Goal: Information Seeking & Learning: Learn about a topic

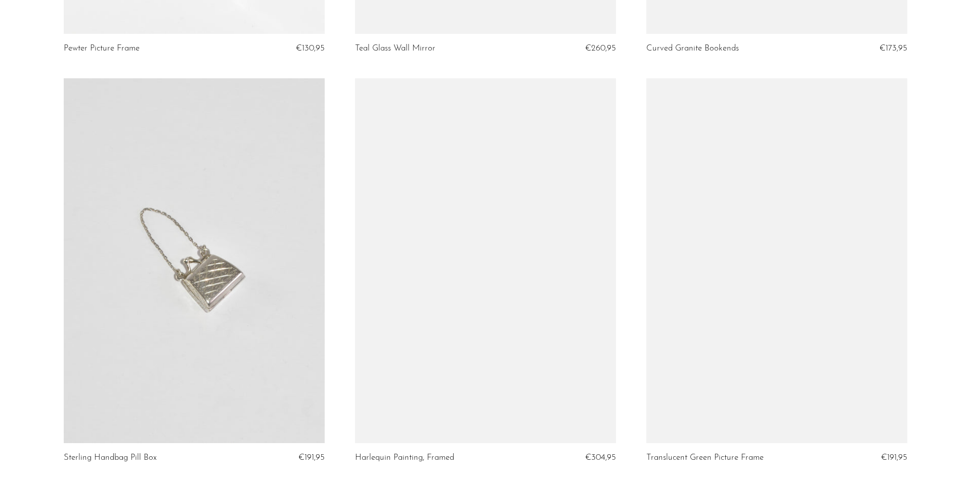
scroll to position [1245, 0]
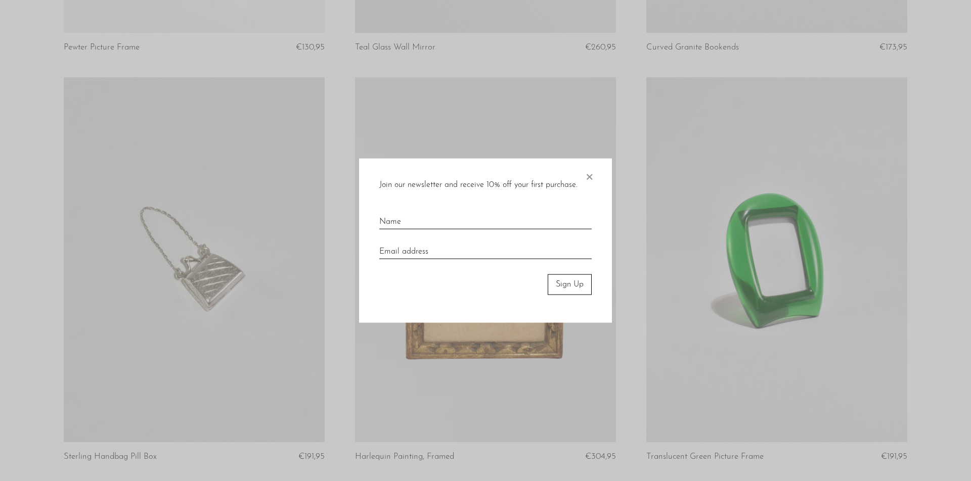
click at [589, 176] on span "×" at bounding box center [589, 175] width 10 height 32
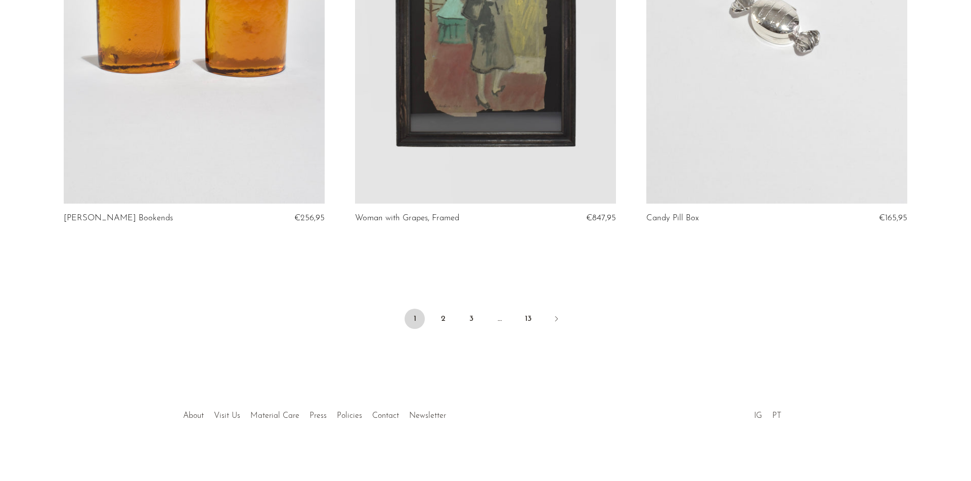
scroll to position [4763, 0]
click at [442, 315] on link "2" at bounding box center [443, 319] width 20 height 20
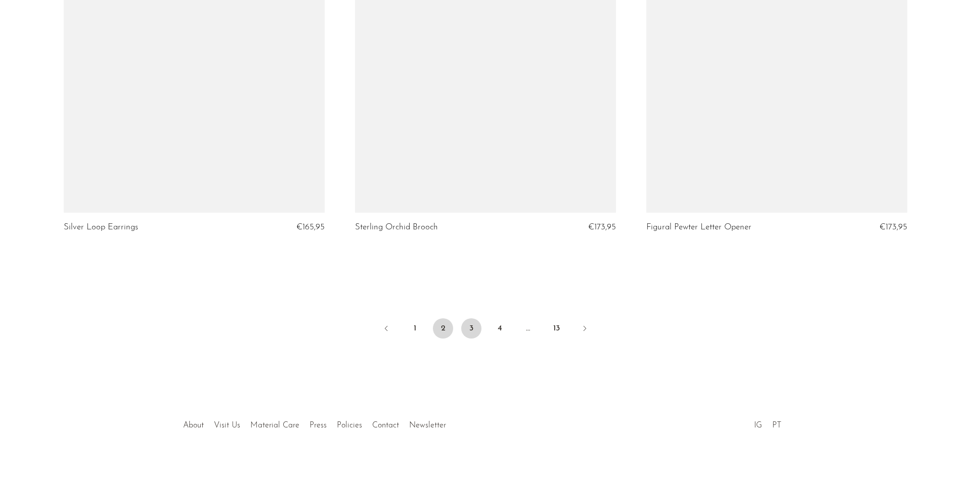
scroll to position [4763, 0]
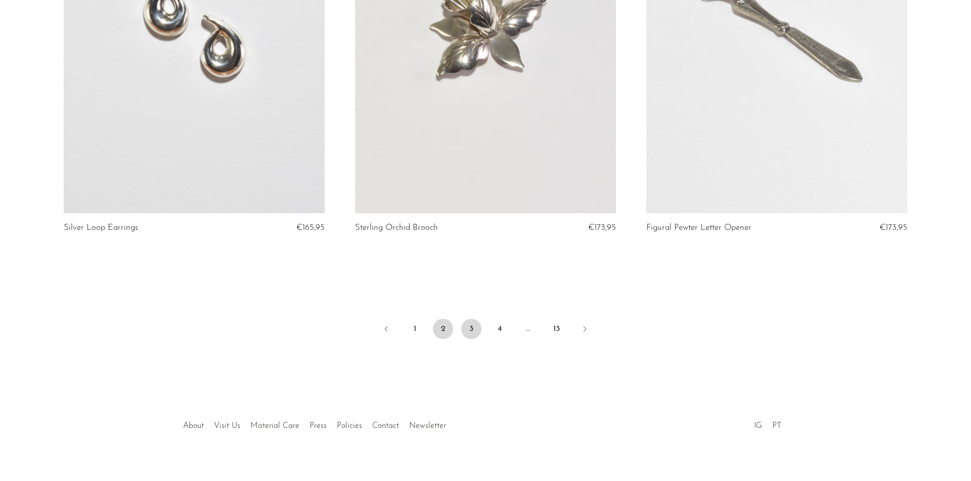
click at [472, 319] on link "3" at bounding box center [471, 329] width 20 height 20
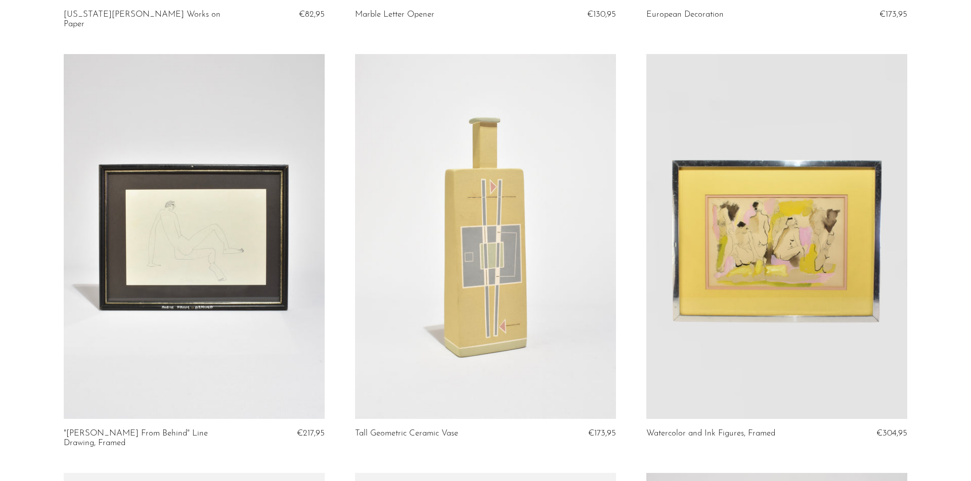
scroll to position [460, 0]
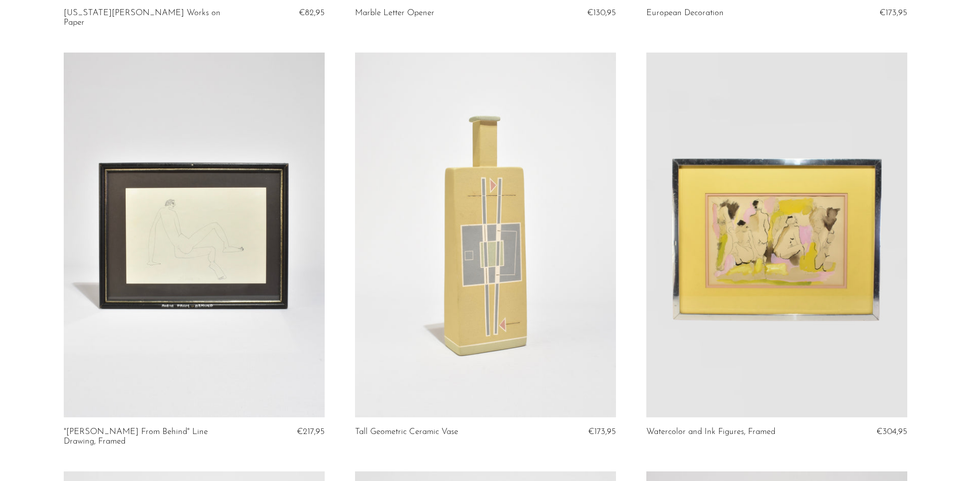
click at [798, 207] on link at bounding box center [776, 235] width 261 height 365
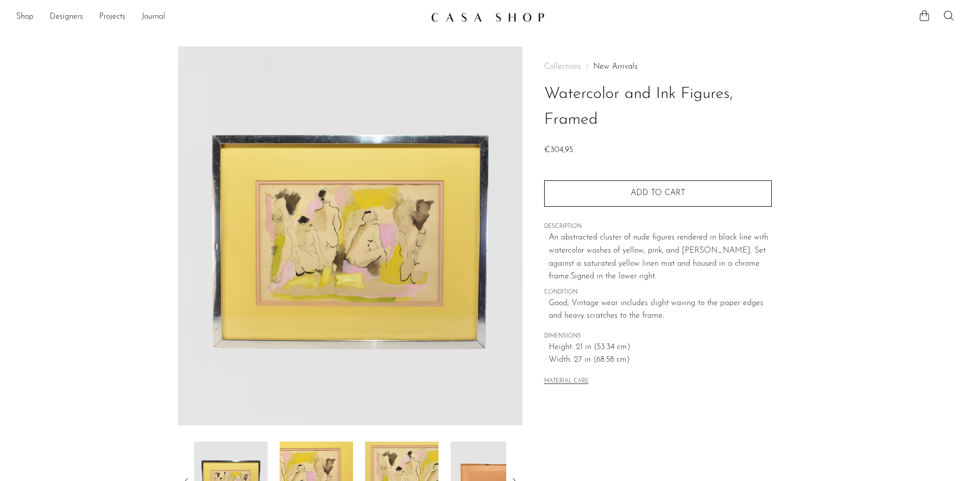
click at [380, 222] on img at bounding box center [350, 236] width 344 height 379
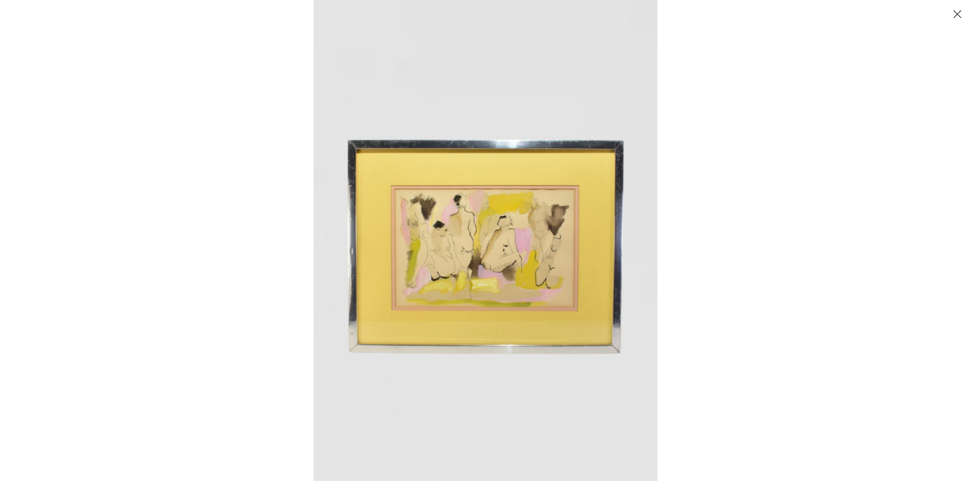
click at [536, 220] on img at bounding box center [485, 240] width 344 height 481
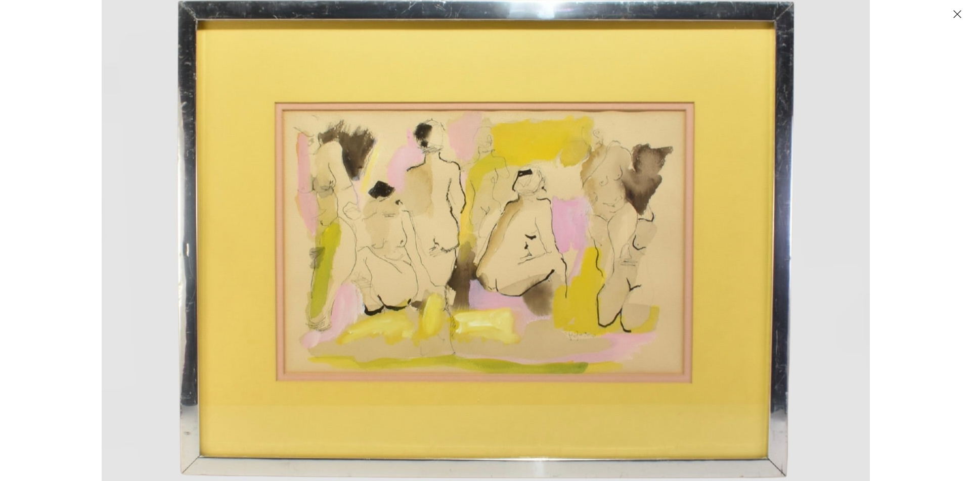
click at [835, 270] on img at bounding box center [486, 225] width 768 height 1075
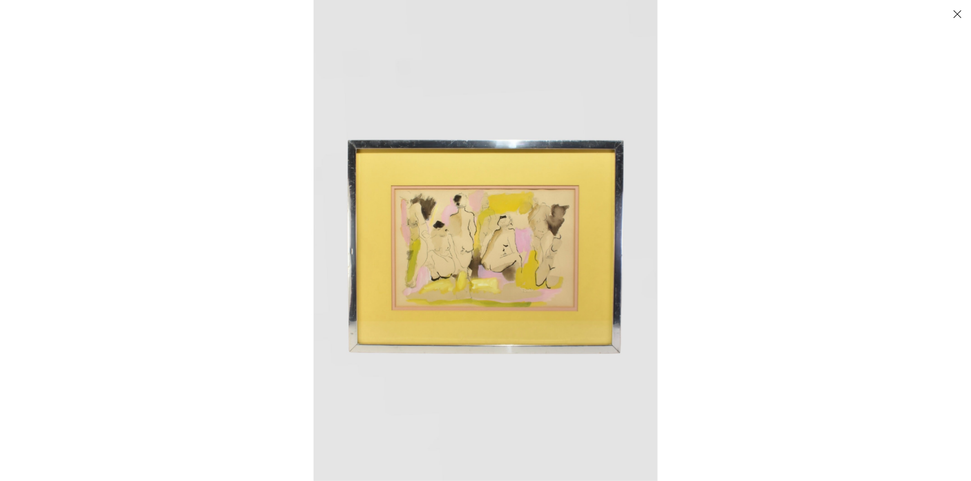
click at [750, 250] on div at bounding box center [798, 240] width 971 height 481
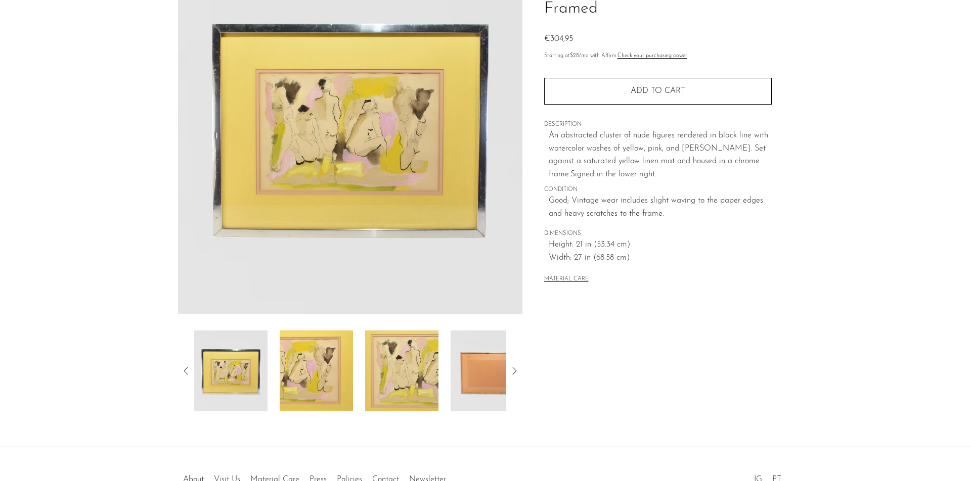
scroll to position [113, 0]
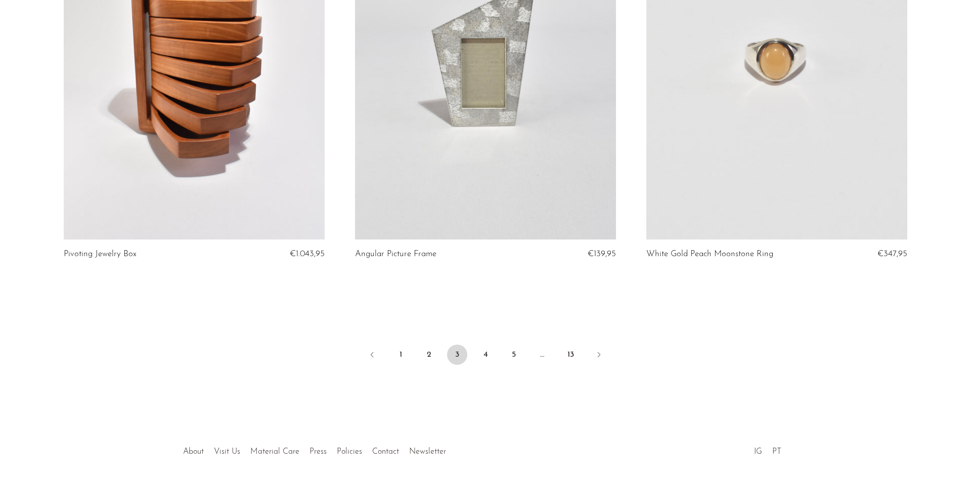
scroll to position [4746, 0]
click at [483, 345] on link "4" at bounding box center [485, 355] width 20 height 20
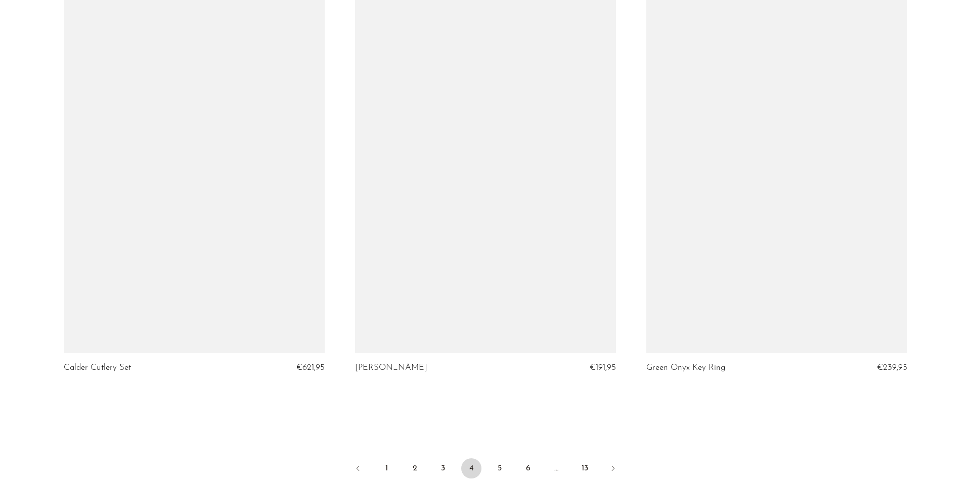
scroll to position [4617, 0]
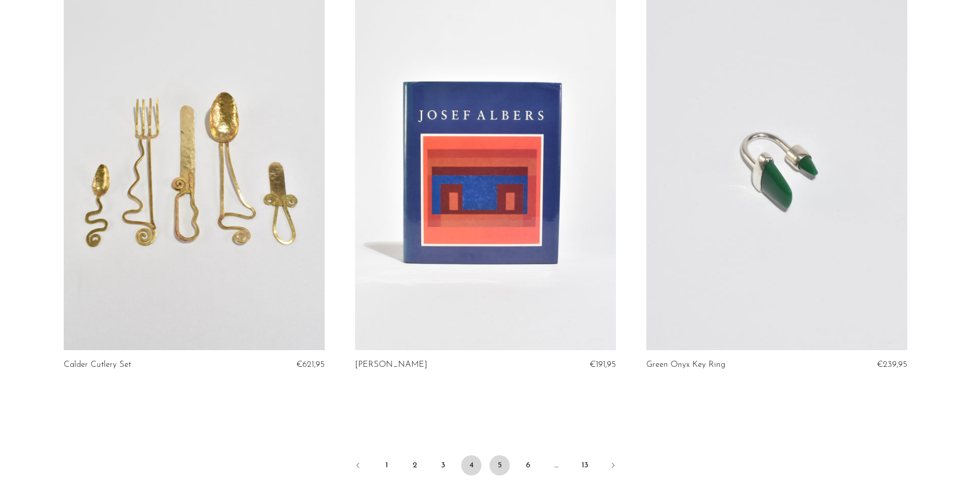
click at [497, 468] on link "5" at bounding box center [499, 465] width 20 height 20
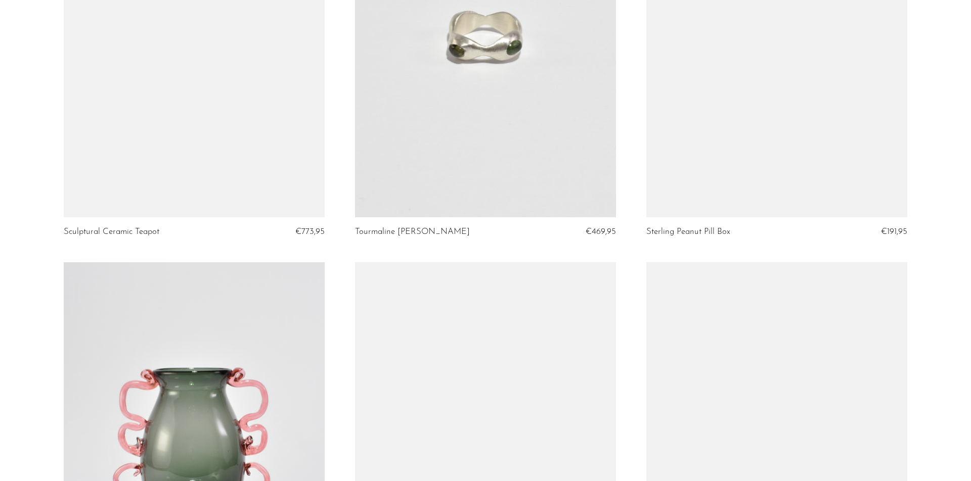
scroll to position [3520, 0]
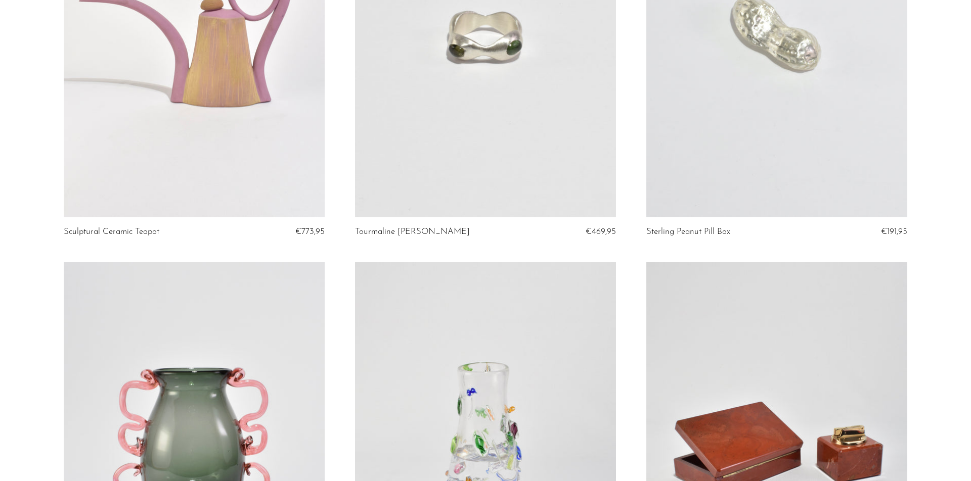
click at [530, 124] on link at bounding box center [485, 34] width 261 height 365
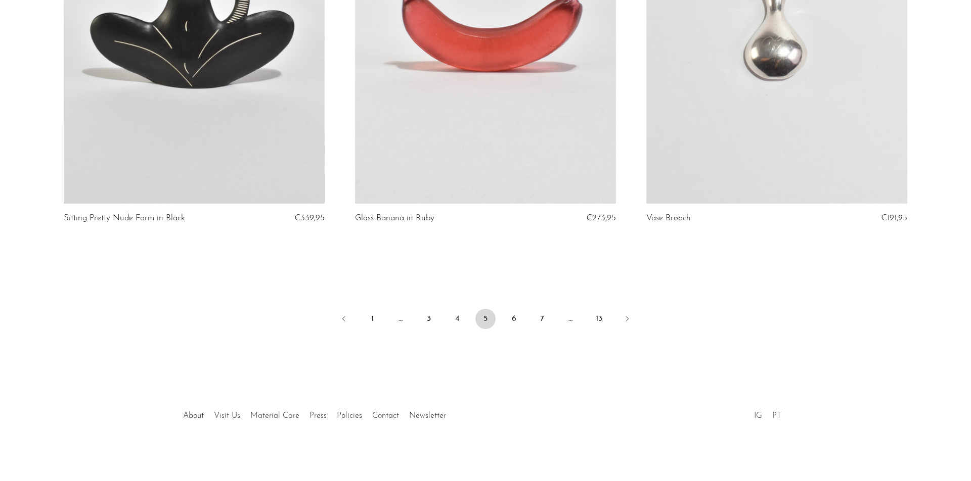
scroll to position [4763, 0]
click at [514, 316] on link "6" at bounding box center [514, 319] width 20 height 20
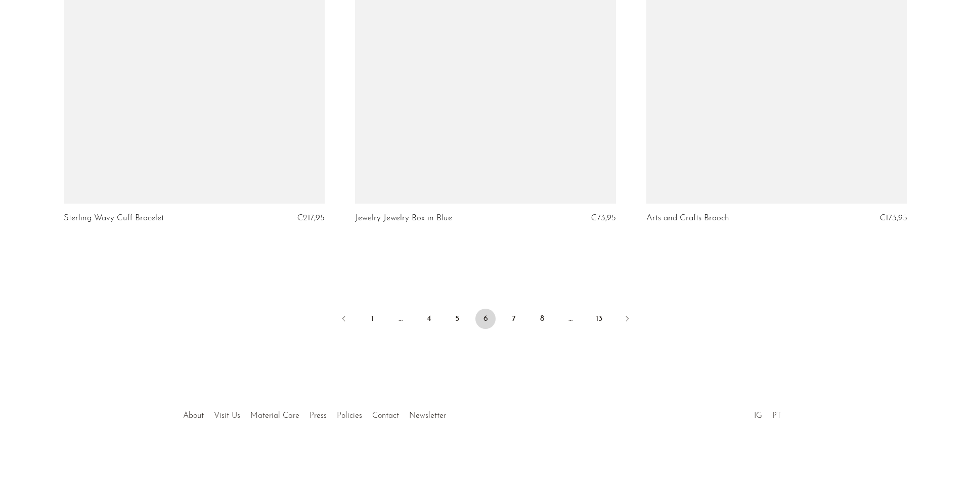
scroll to position [4763, 0]
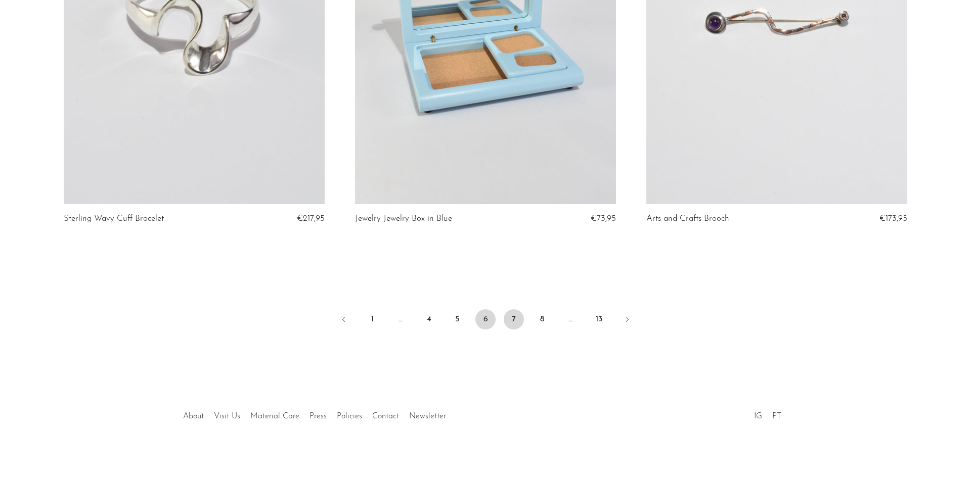
click at [514, 318] on link "7" at bounding box center [514, 319] width 20 height 20
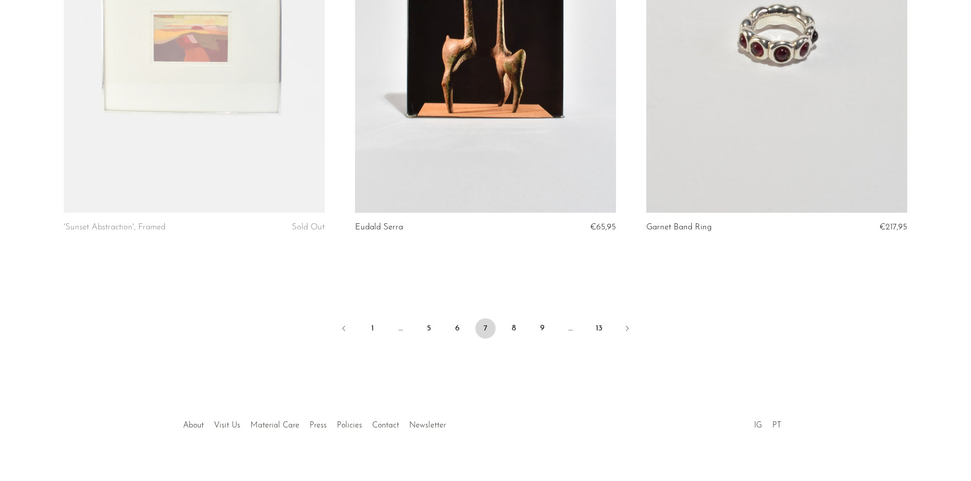
scroll to position [4763, 0]
click at [513, 319] on link "8" at bounding box center [514, 329] width 20 height 20
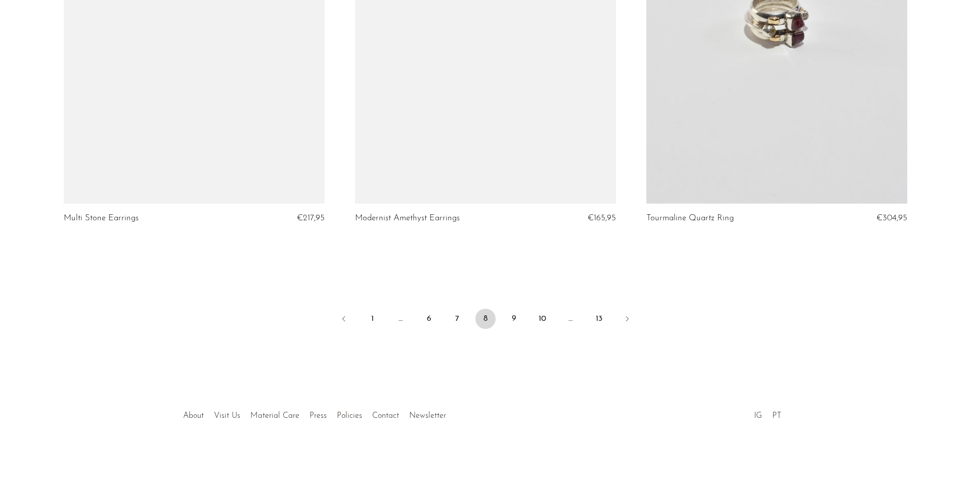
scroll to position [4763, 0]
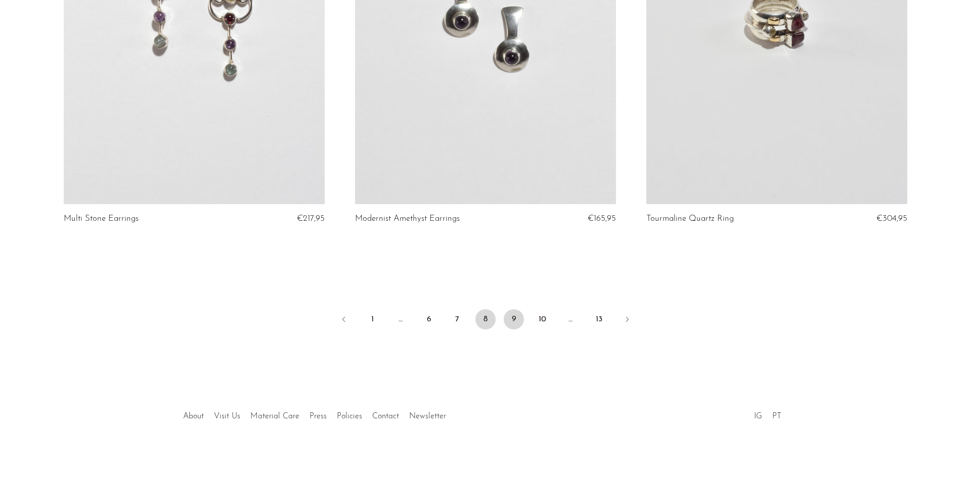
click at [514, 318] on link "9" at bounding box center [514, 319] width 20 height 20
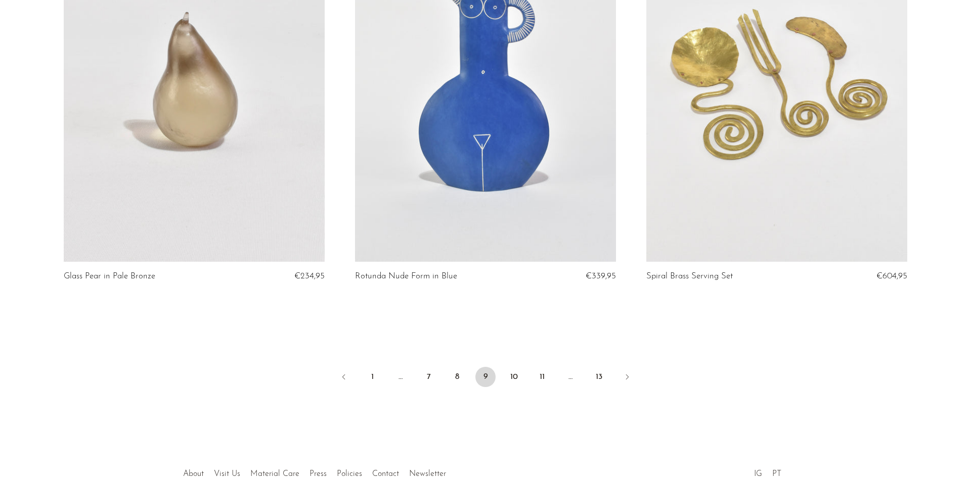
scroll to position [4708, 0]
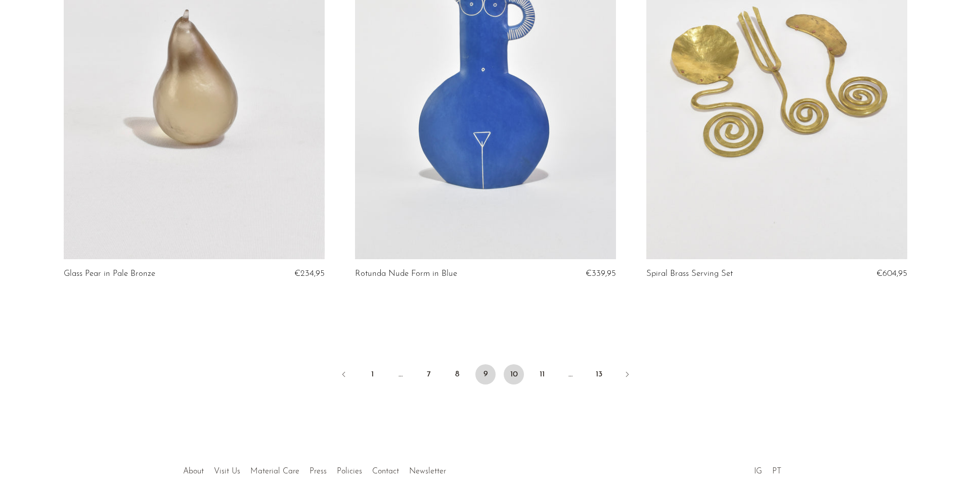
click at [511, 373] on link "10" at bounding box center [514, 374] width 20 height 20
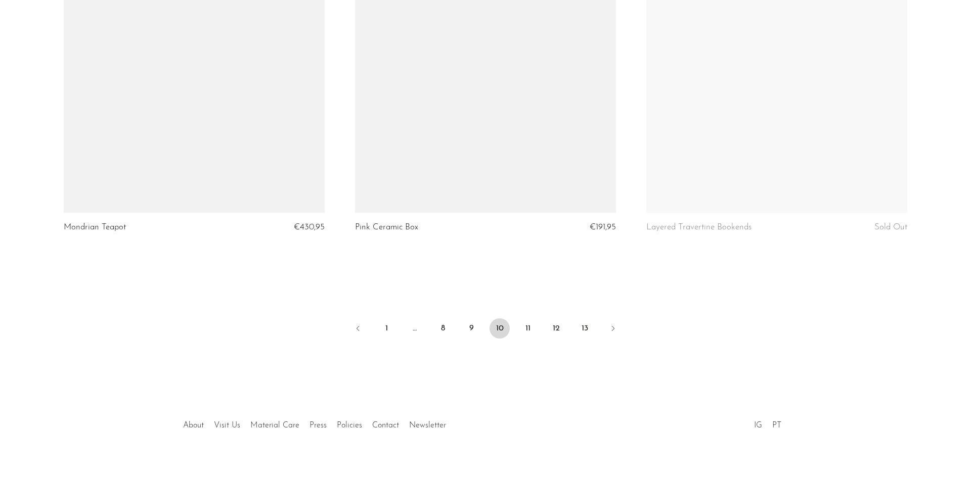
scroll to position [4763, 0]
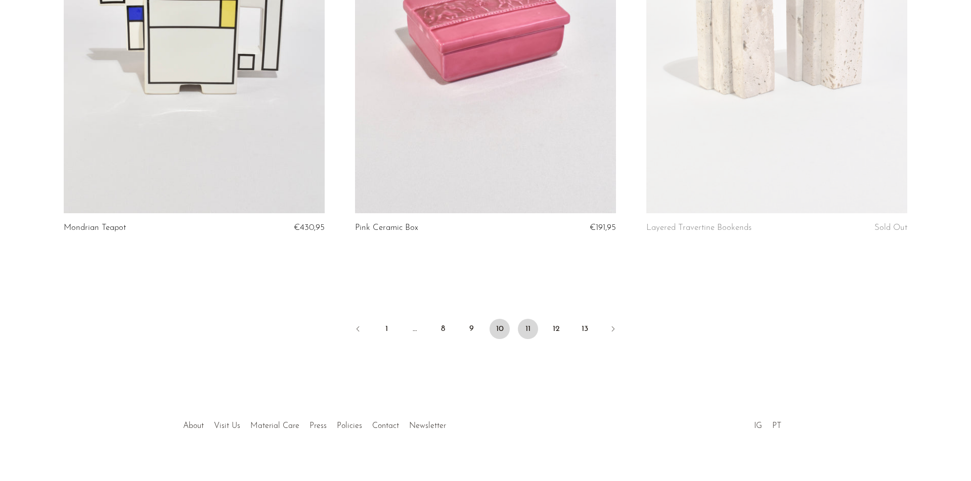
click at [529, 321] on link "11" at bounding box center [528, 329] width 20 height 20
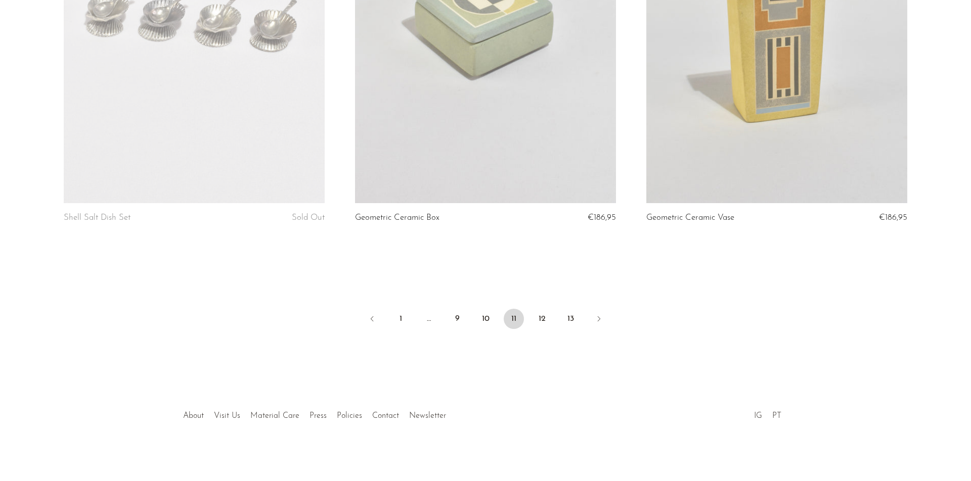
scroll to position [4772, 0]
click at [542, 316] on link "12" at bounding box center [542, 320] width 20 height 20
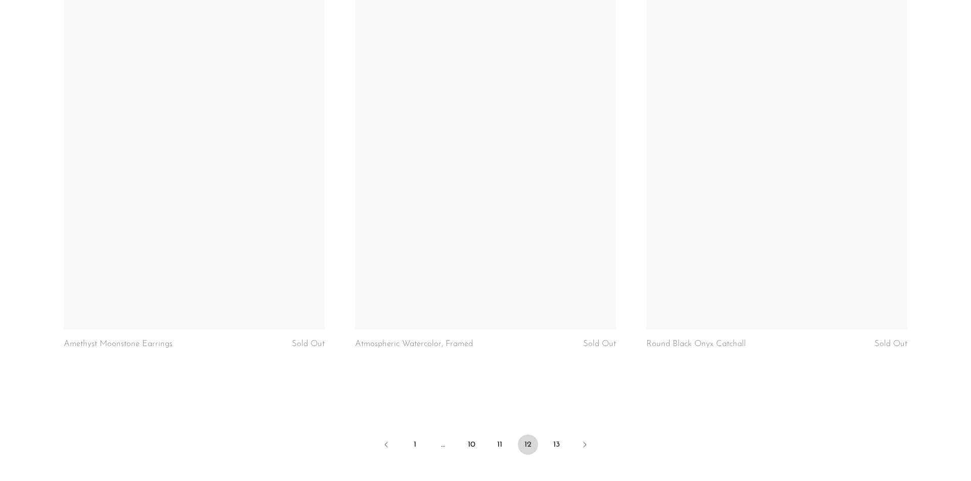
scroll to position [4650, 0]
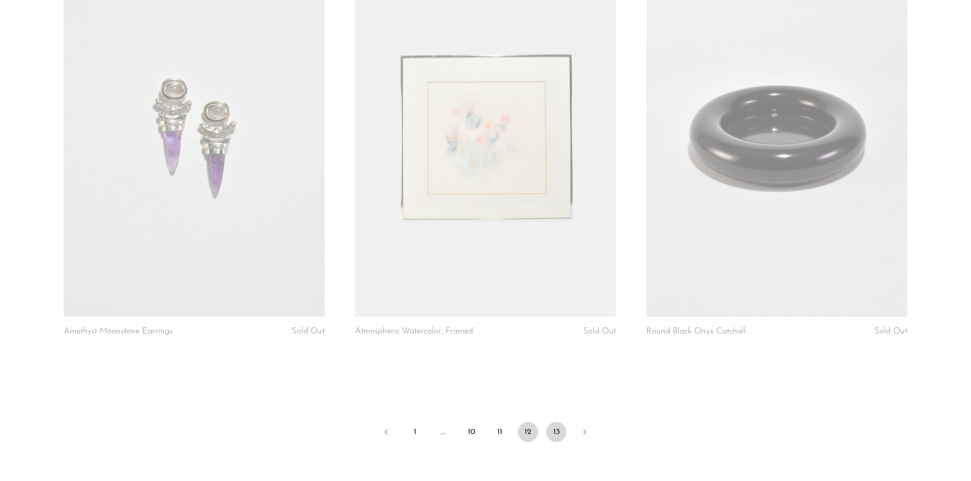
click at [555, 427] on link "13" at bounding box center [556, 432] width 20 height 20
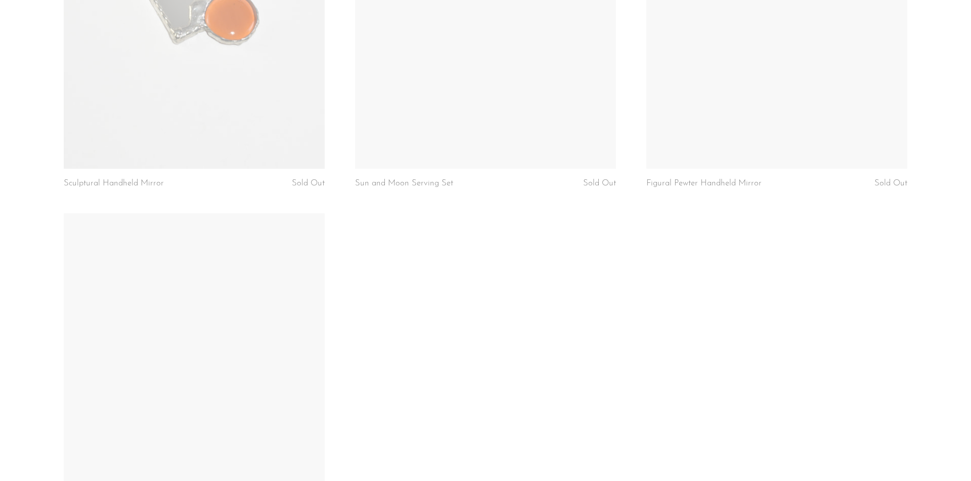
scroll to position [2159, 0]
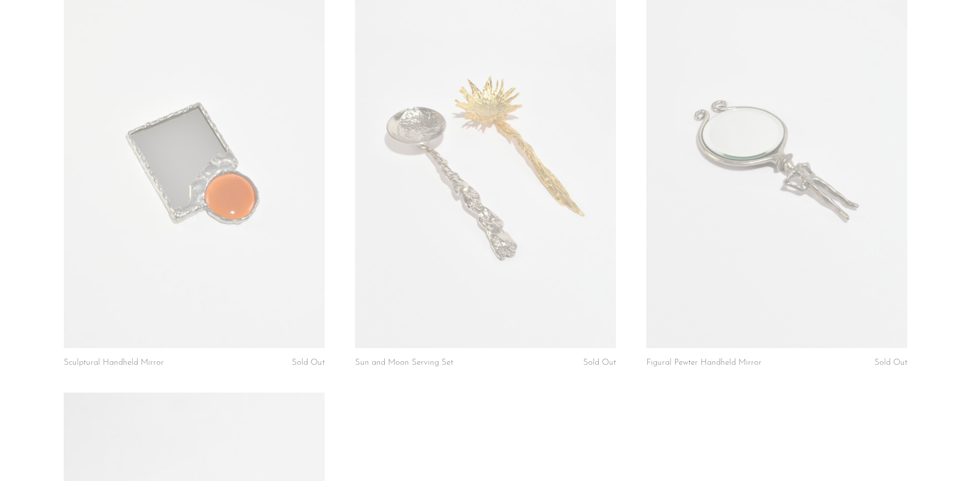
click at [523, 200] on link at bounding box center [485, 165] width 261 height 365
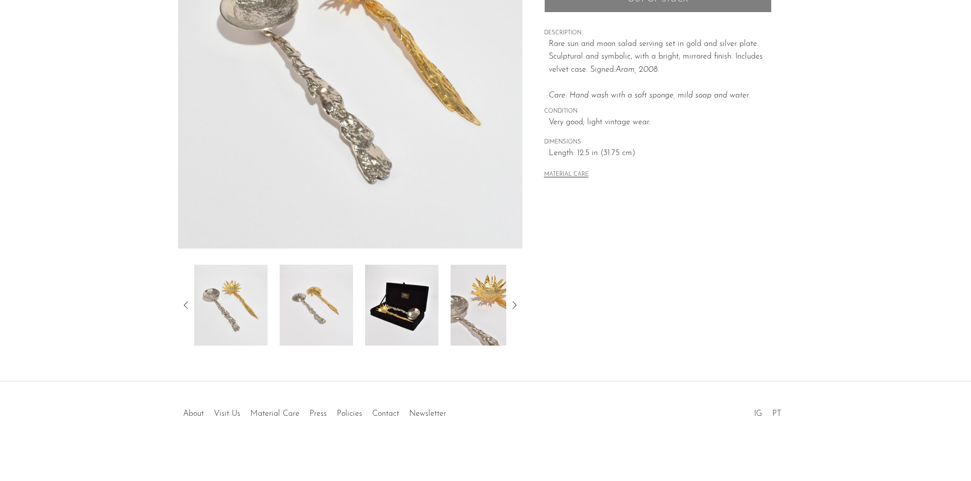
scroll to position [177, 0]
click at [417, 301] on img at bounding box center [401, 305] width 73 height 81
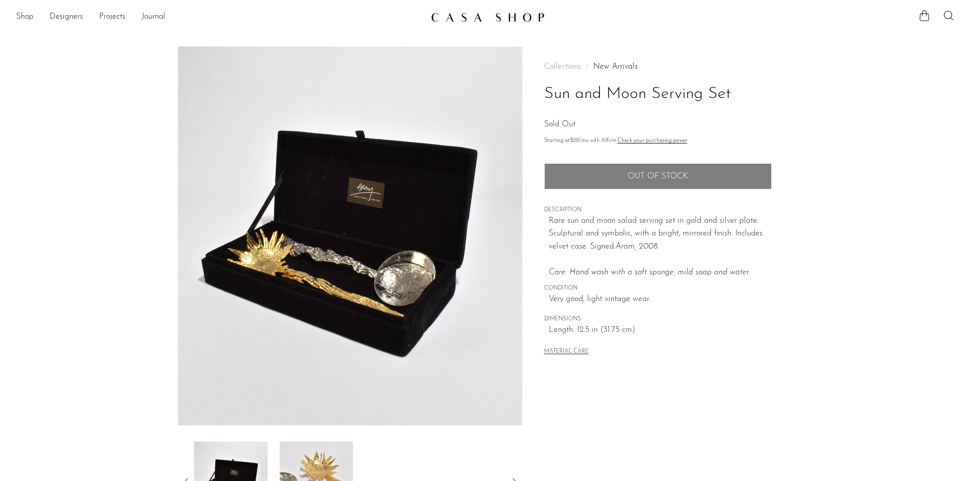
scroll to position [0, 0]
click at [442, 16] on img at bounding box center [488, 17] width 114 height 10
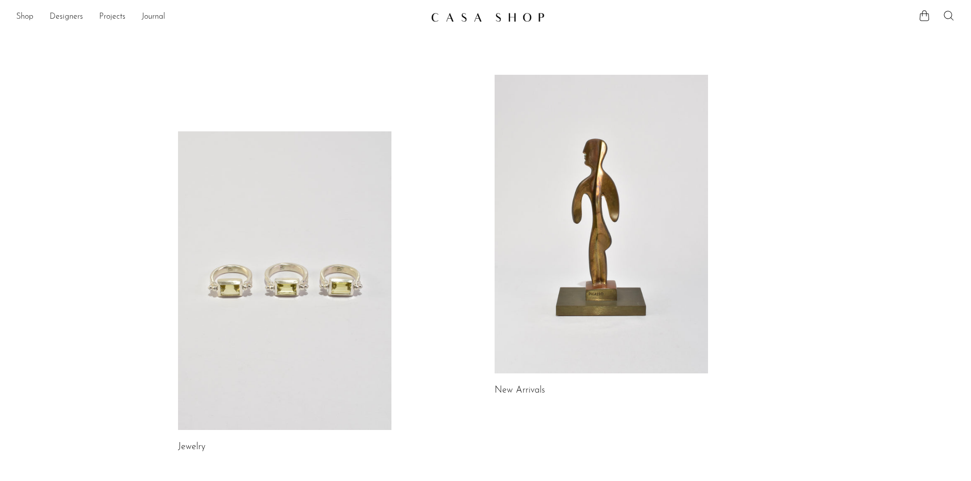
click at [946, 16] on icon at bounding box center [948, 16] width 12 height 12
type input "frame"
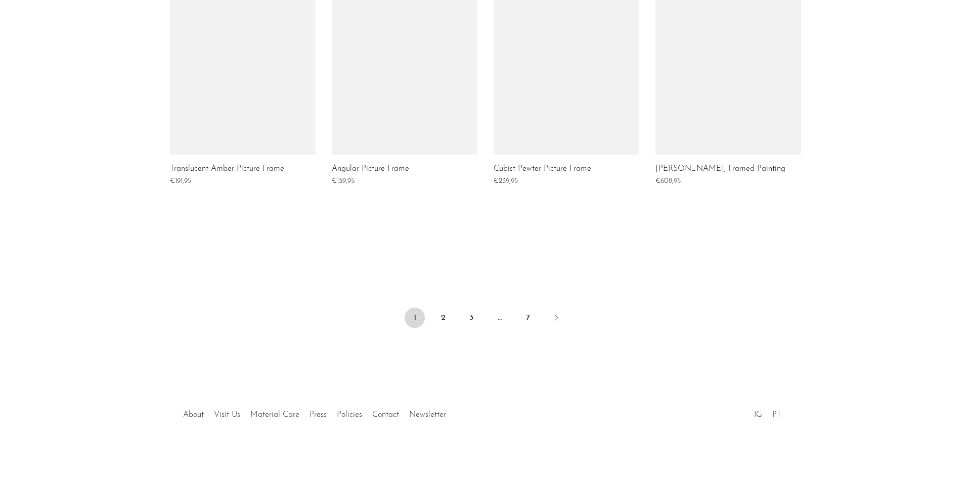
scroll to position [770, 0]
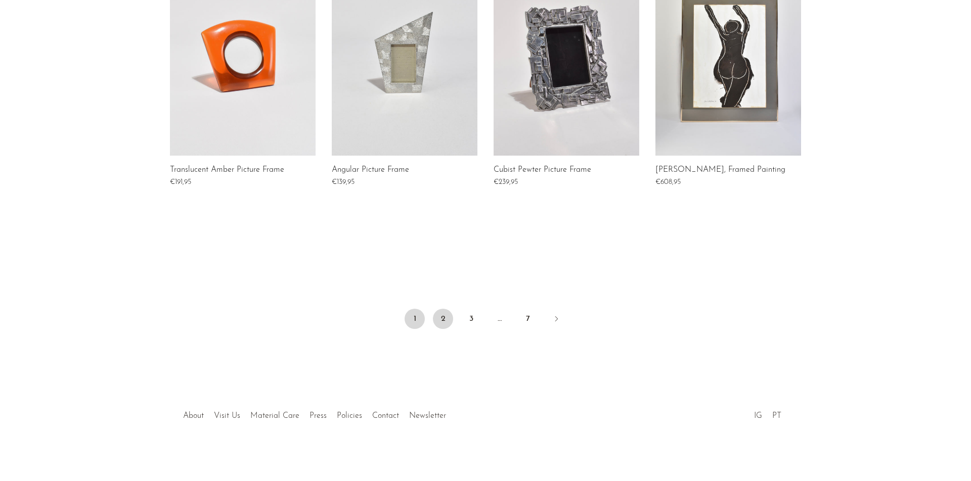
click at [440, 320] on link "2" at bounding box center [443, 319] width 20 height 20
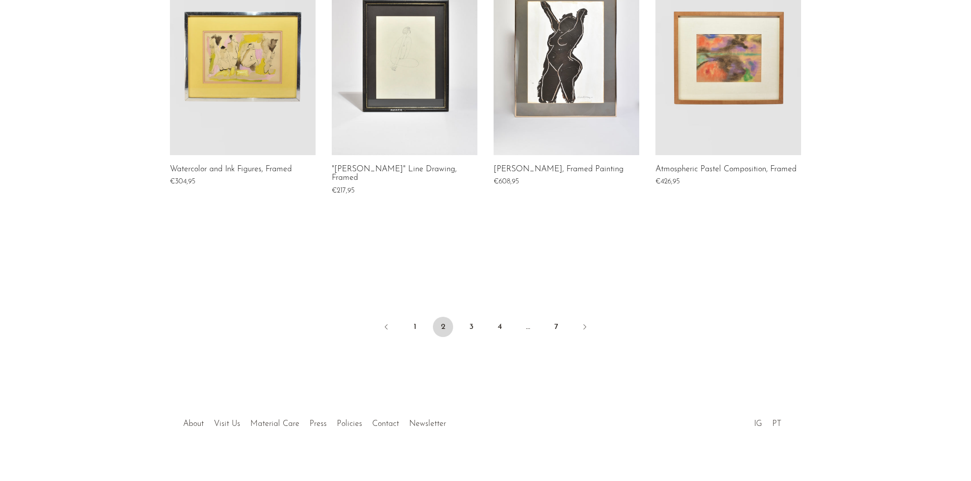
scroll to position [770, 0]
click at [473, 317] on link "3" at bounding box center [471, 327] width 20 height 20
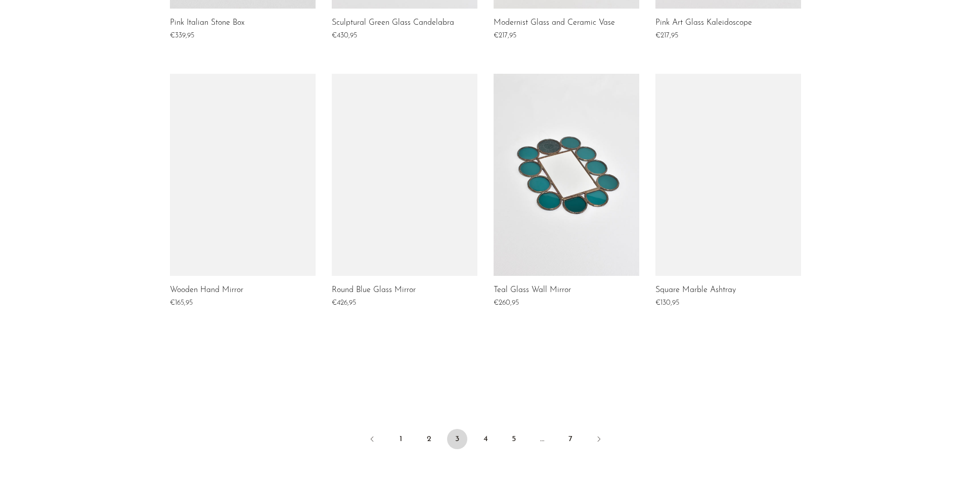
scroll to position [667, 0]
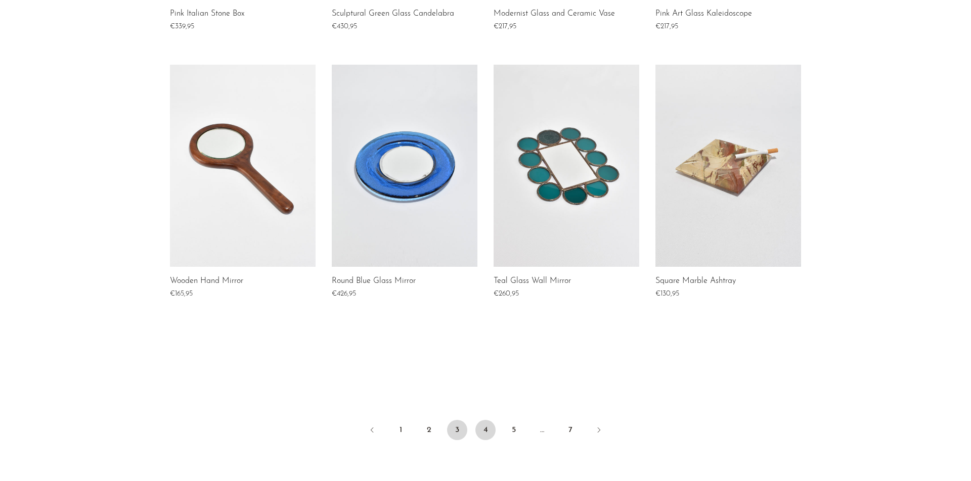
click at [484, 430] on link "4" at bounding box center [485, 430] width 20 height 20
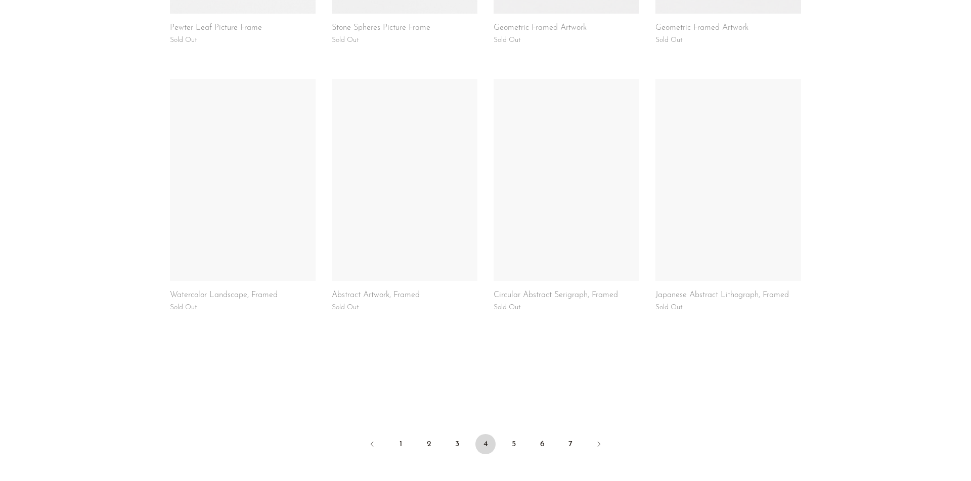
scroll to position [654, 0]
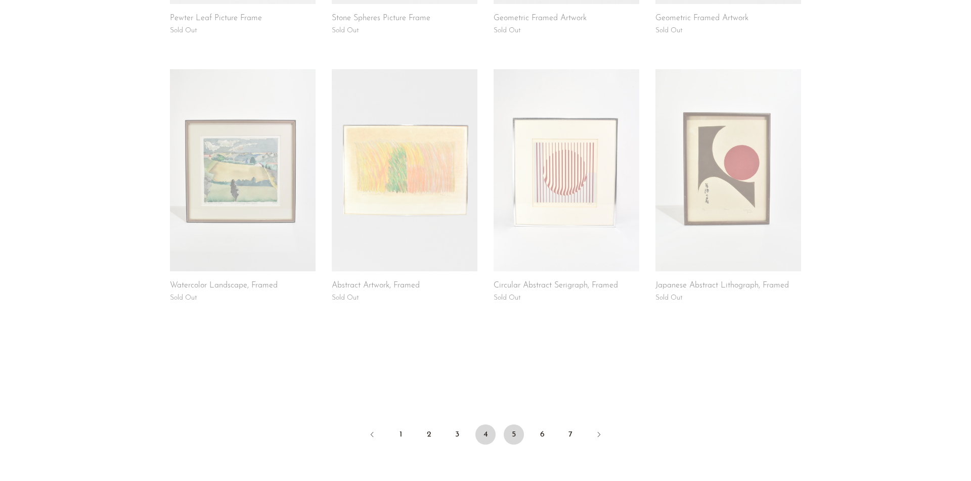
click at [511, 432] on link "5" at bounding box center [514, 435] width 20 height 20
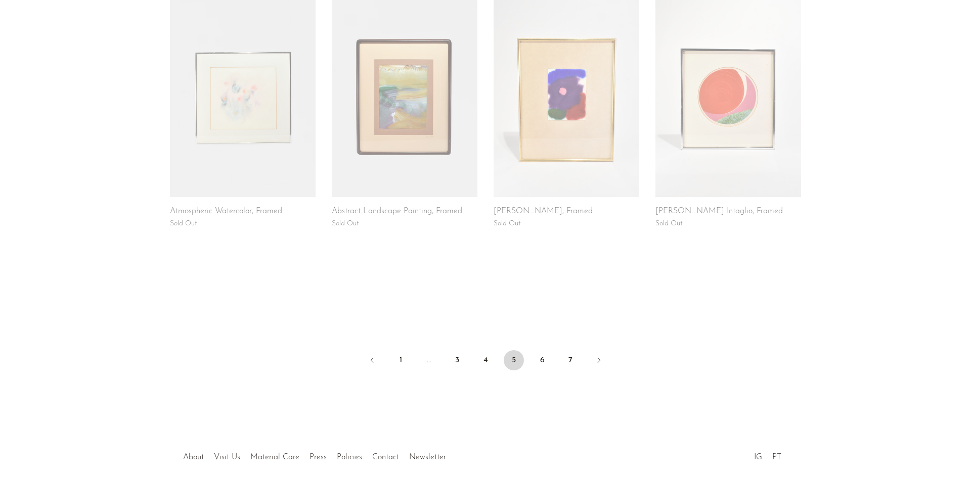
scroll to position [762, 0]
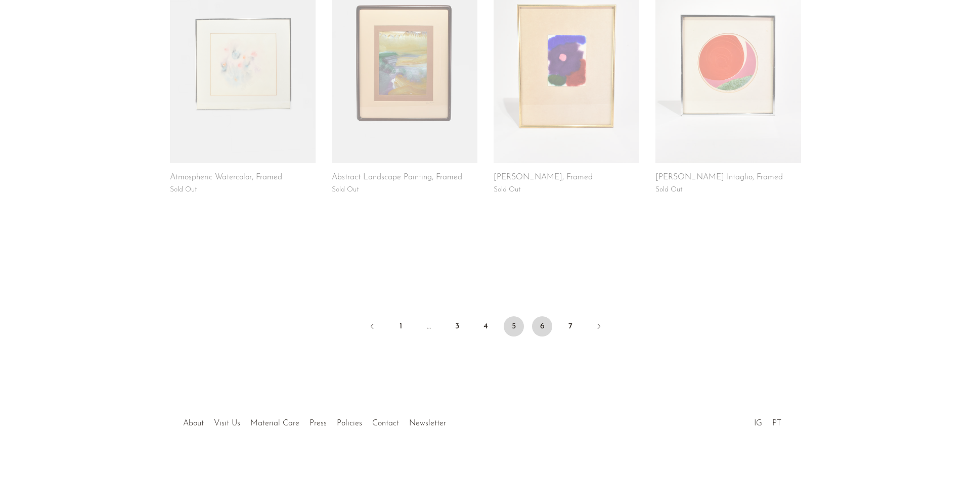
click at [536, 327] on link "6" at bounding box center [542, 326] width 20 height 20
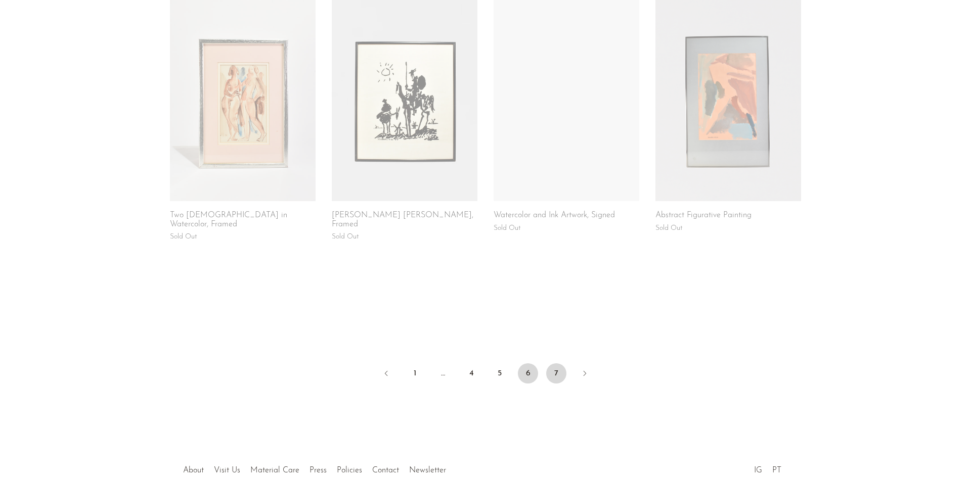
scroll to position [746, 0]
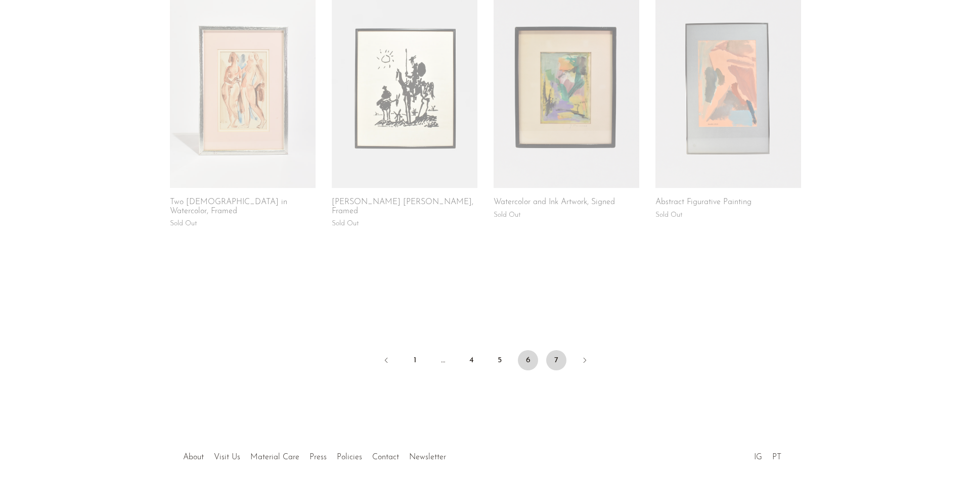
click at [558, 350] on link "7" at bounding box center [556, 360] width 20 height 20
